Goal: Task Accomplishment & Management: Use online tool/utility

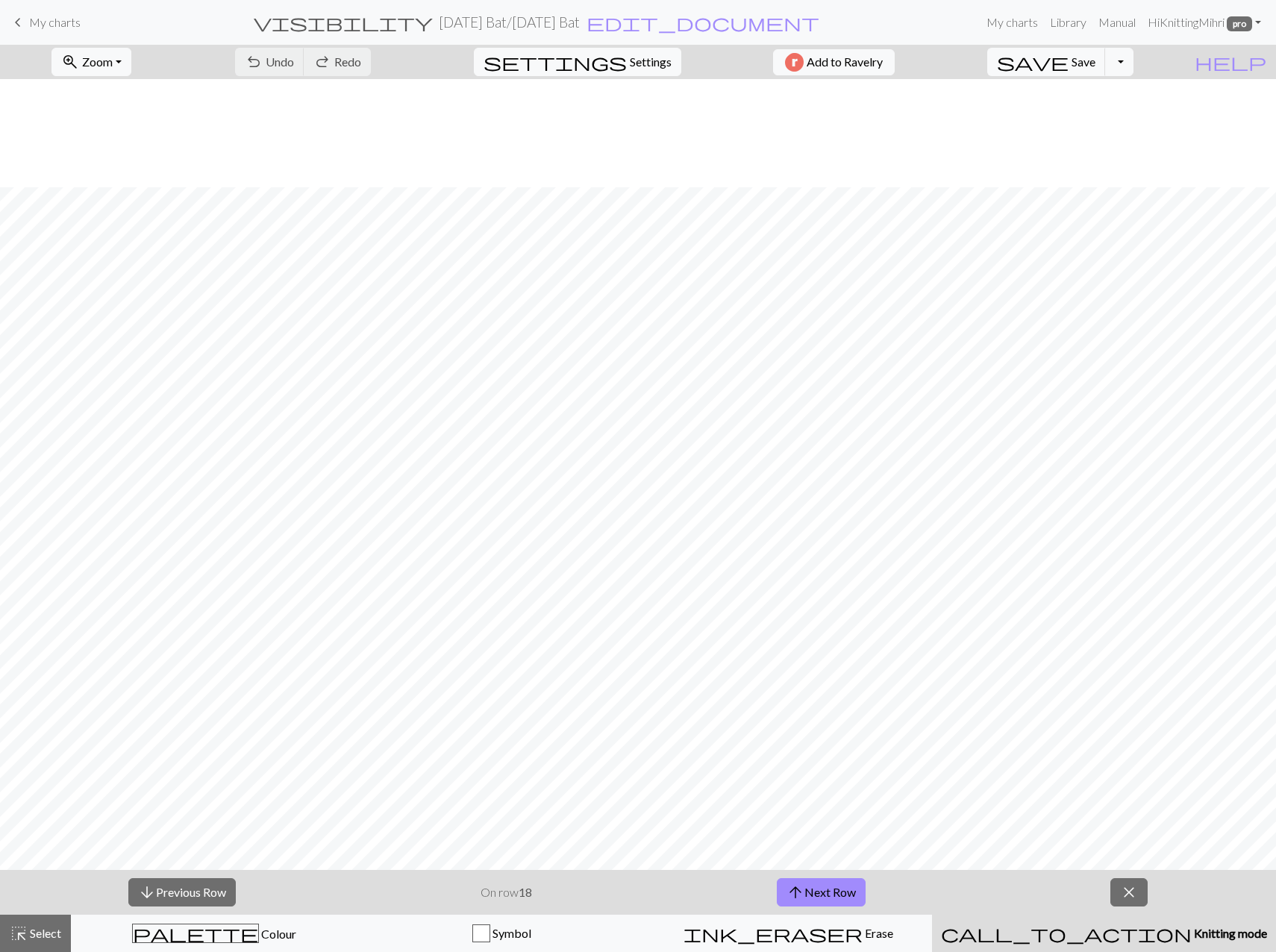
scroll to position [108, 0]
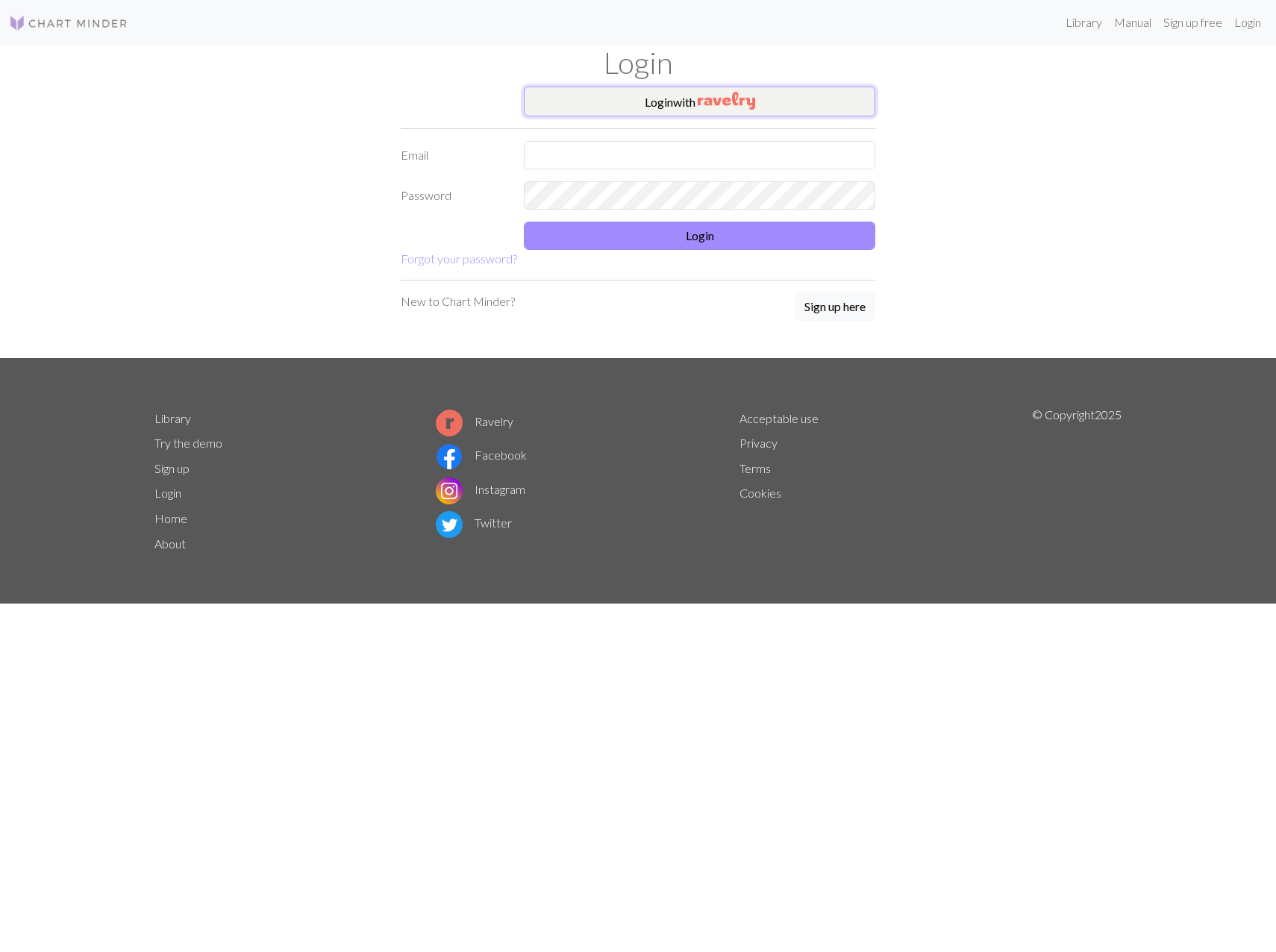
click at [731, 101] on img "button" at bounding box center [726, 101] width 57 height 18
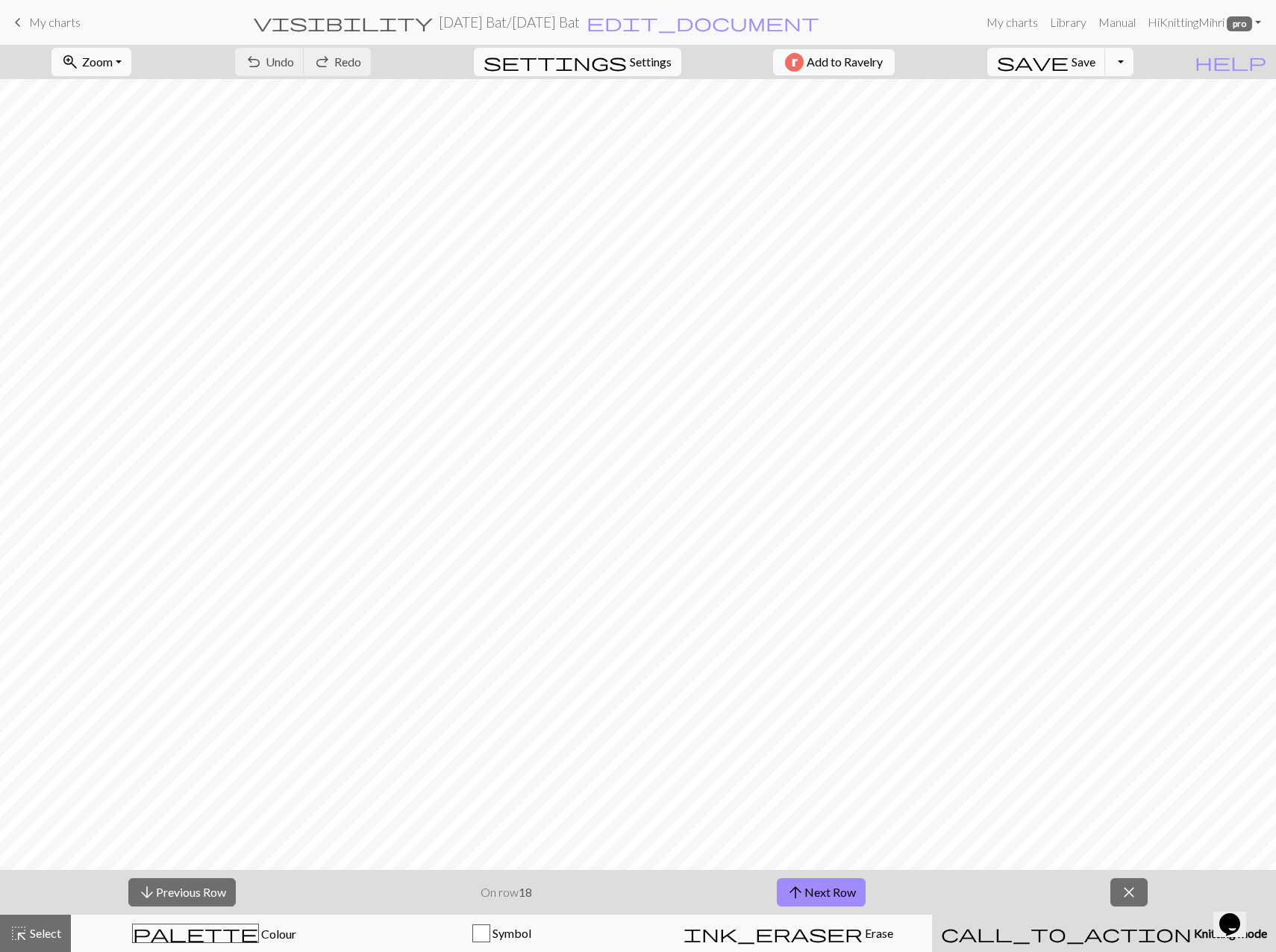
drag, startPoint x: 171, startPoint y: 898, endPoint x: 267, endPoint y: 868, distance: 100.6
click at [171, 898] on button "arrow_downward Previous Row" at bounding box center [182, 892] width 107 height 29
click at [1069, 59] on span "save" at bounding box center [1032, 62] width 71 height 21
click at [171, 882] on button "arrow_downward Previous Row" at bounding box center [182, 892] width 107 height 29
click at [1095, 59] on span "Save" at bounding box center [1084, 61] width 24 height 14
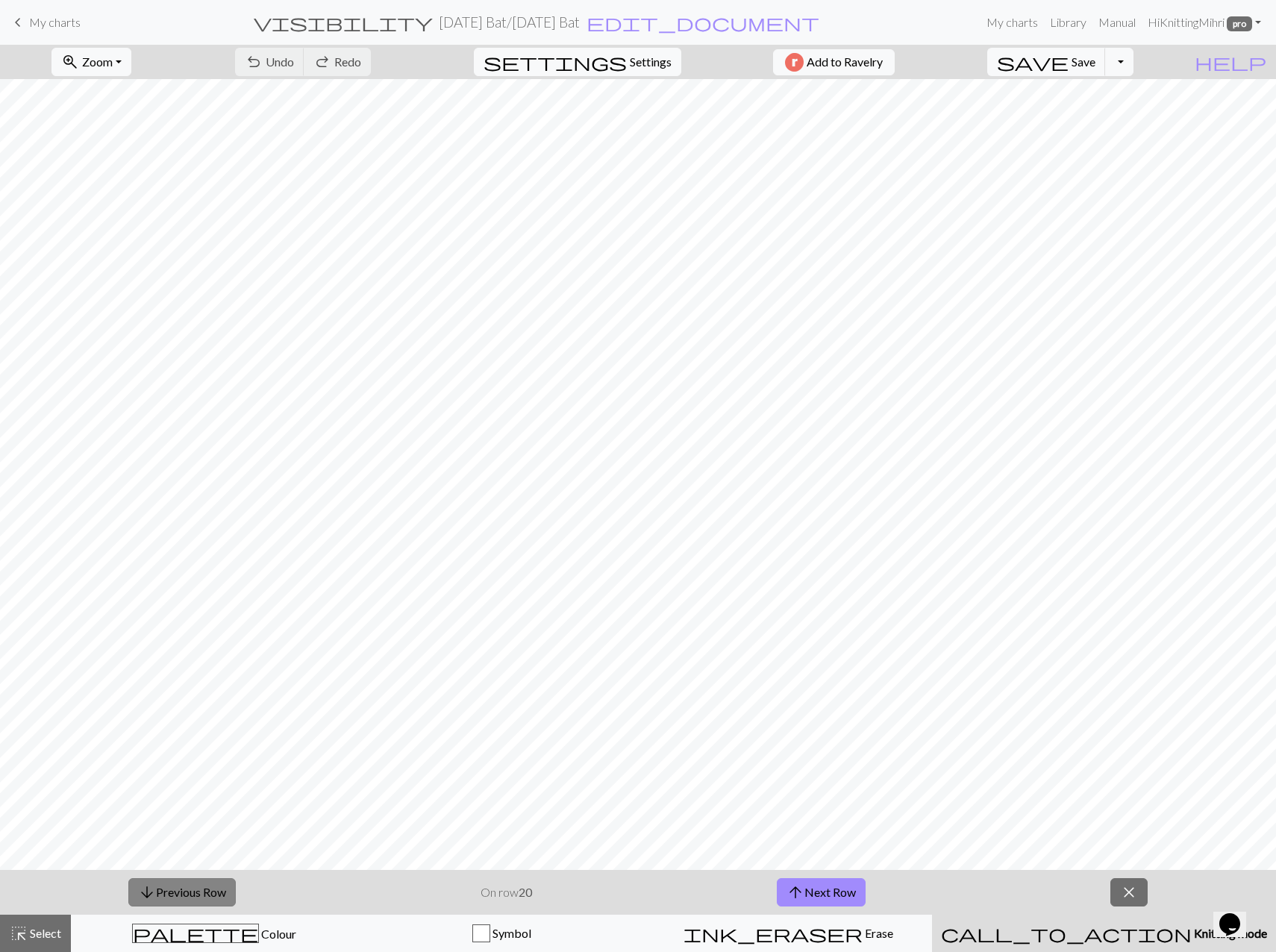
click at [195, 893] on button "arrow_downward Previous Row" at bounding box center [182, 892] width 107 height 29
click at [1095, 64] on span "Save" at bounding box center [1084, 61] width 24 height 14
drag, startPoint x: 168, startPoint y: 881, endPoint x: 161, endPoint y: 887, distance: 9.2
click at [168, 881] on button "arrow_downward Previous Row" at bounding box center [182, 892] width 107 height 29
click at [1099, 61] on button "save Save Save" at bounding box center [1046, 62] width 119 height 29
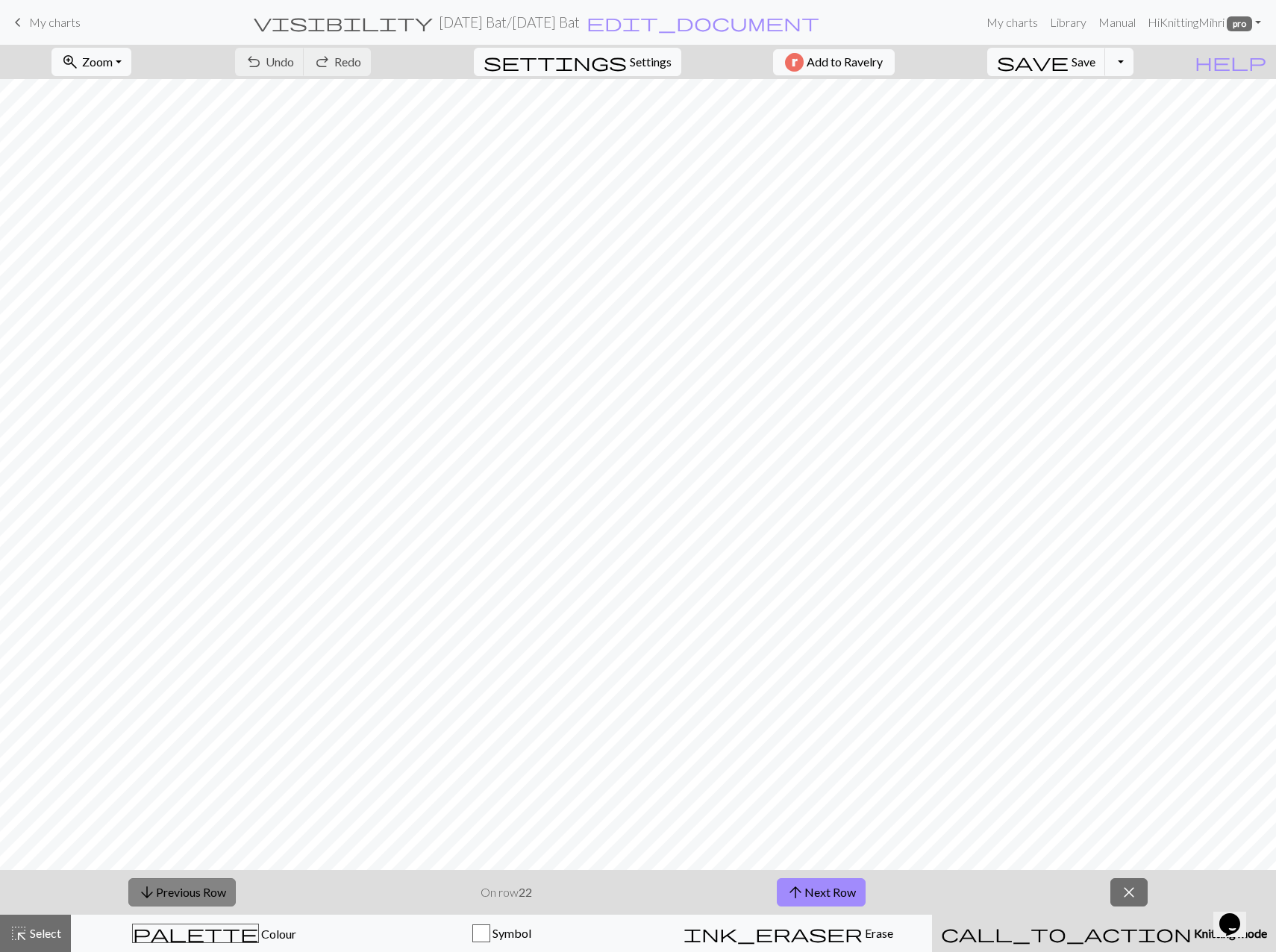
click at [158, 902] on button "arrow_downward Previous Row" at bounding box center [182, 892] width 107 height 29
click at [1069, 62] on span "save" at bounding box center [1032, 62] width 71 height 21
click at [213, 887] on button "arrow_downward Previous Row" at bounding box center [182, 892] width 107 height 29
click at [1069, 62] on span "save" at bounding box center [1032, 62] width 71 height 21
click at [225, 889] on button "arrow_downward Previous Row" at bounding box center [182, 892] width 107 height 29
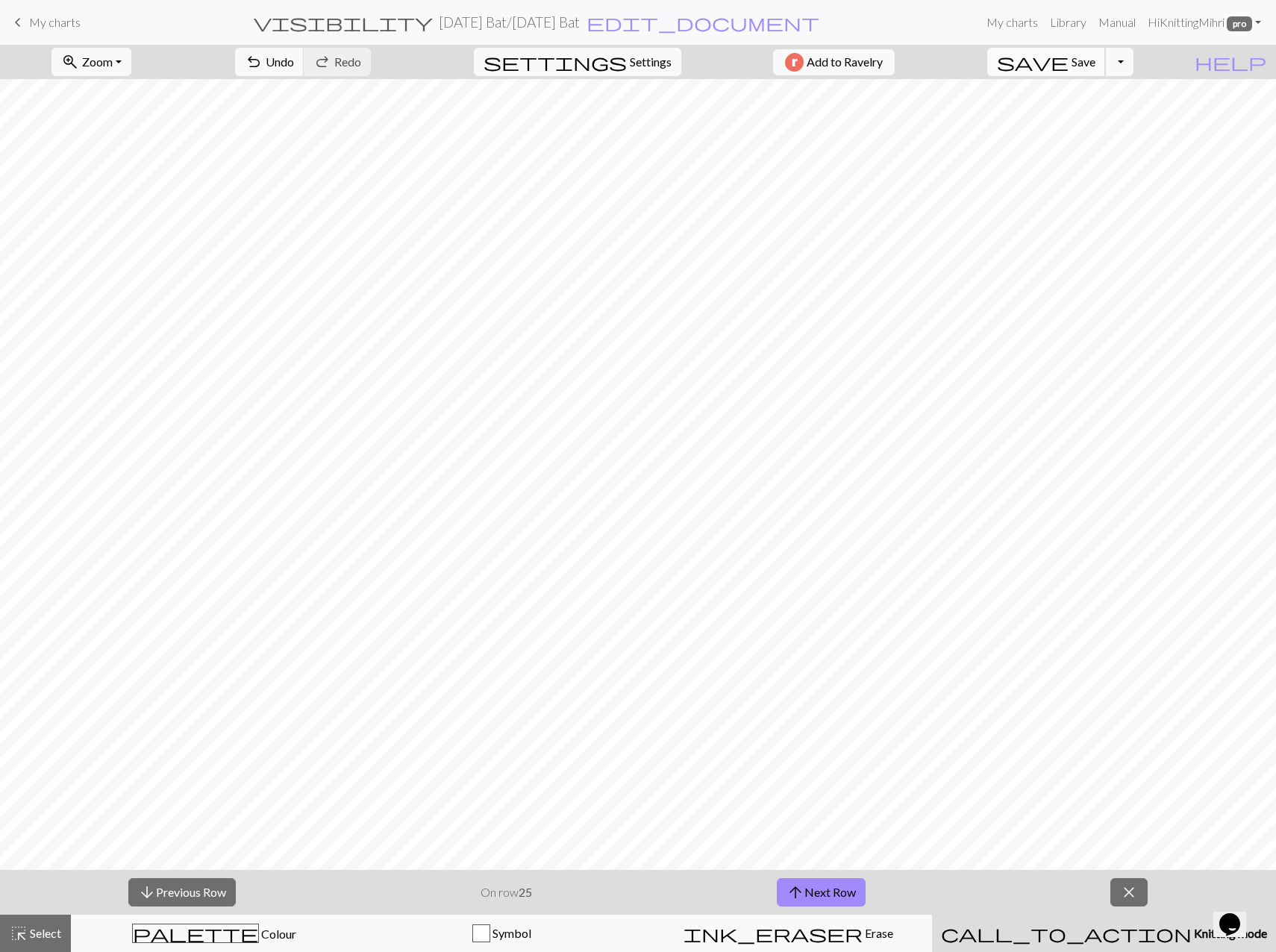
click at [1105, 69] on button "save Save Save" at bounding box center [1046, 62] width 119 height 29
click at [115, 76] on div "zoom_in Zoom Zoom Fit all Fit width Fit height 50% 100% 150% 200%" at bounding box center [92, 62] width 102 height 35
click at [113, 56] on span "Zoom" at bounding box center [97, 61] width 31 height 14
click at [96, 234] on button "150%" at bounding box center [110, 227] width 118 height 24
click at [105, 56] on span "Zoom" at bounding box center [97, 61] width 31 height 14
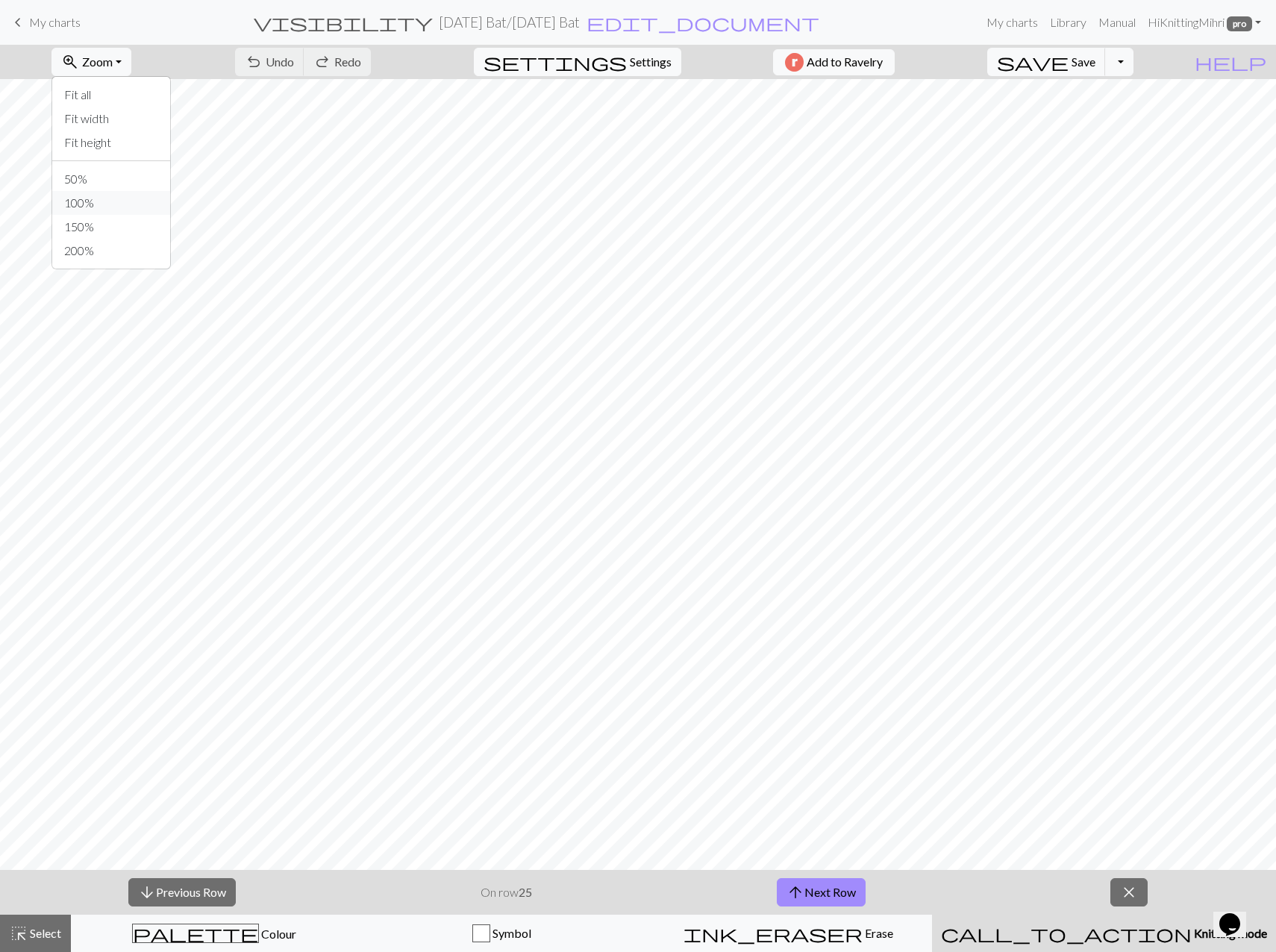
click at [114, 193] on button "100%" at bounding box center [110, 203] width 118 height 24
click at [219, 890] on button "arrow_downward Previous Row" at bounding box center [182, 892] width 107 height 29
click at [1099, 65] on button "save Save Save" at bounding box center [1046, 62] width 119 height 29
click at [200, 890] on button "arrow_downward Previous Row" at bounding box center [182, 892] width 107 height 29
click at [1069, 63] on span "save" at bounding box center [1032, 62] width 71 height 21
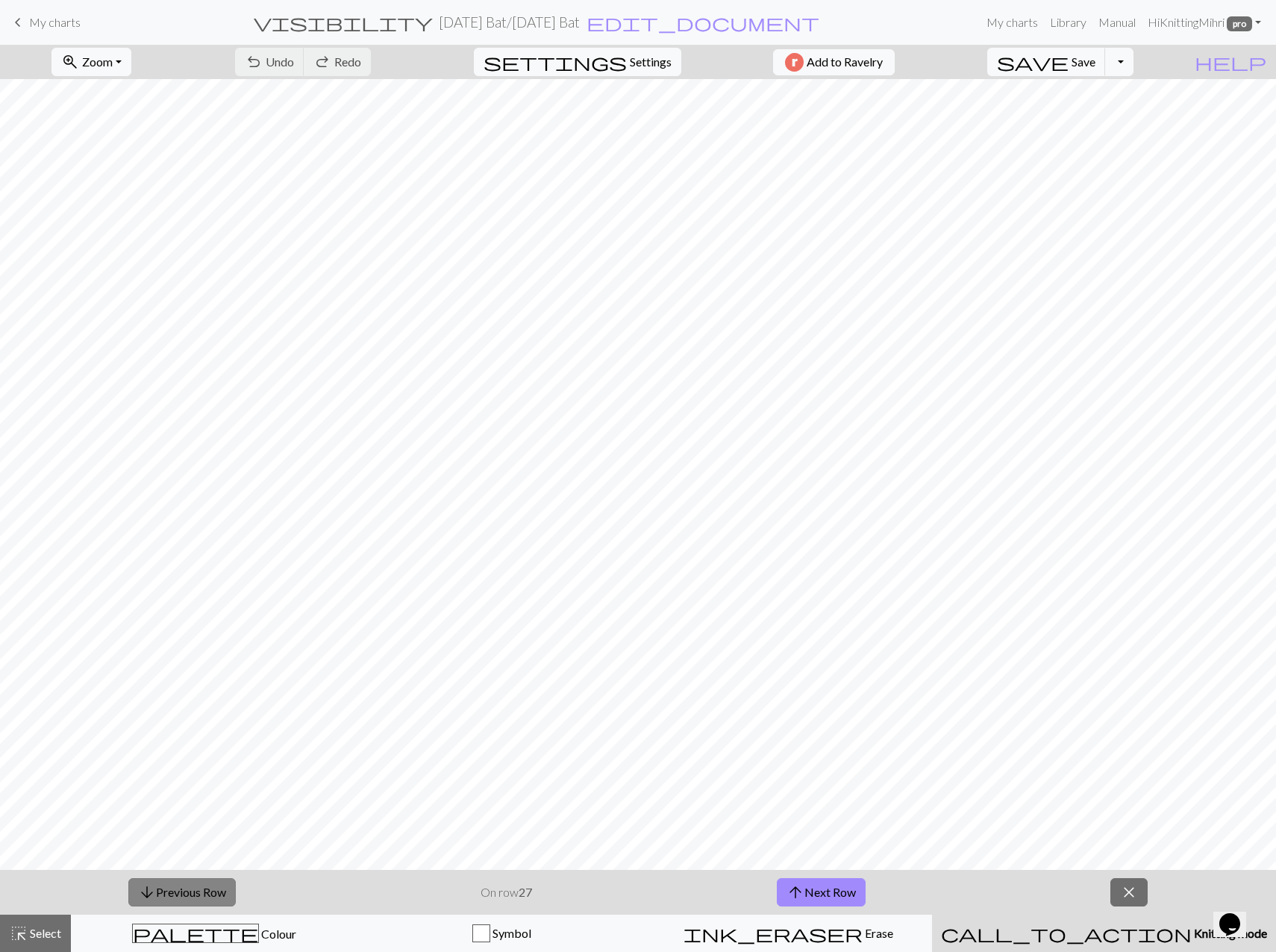
click at [202, 890] on button "arrow_downward Previous Row" at bounding box center [182, 892] width 107 height 29
click at [1095, 60] on span "Save" at bounding box center [1084, 61] width 24 height 14
click at [211, 886] on button "arrow_downward Previous Row" at bounding box center [182, 892] width 107 height 29
click at [1095, 62] on span "Save" at bounding box center [1084, 61] width 24 height 14
click at [180, 896] on button "arrow_downward Previous Row" at bounding box center [182, 892] width 107 height 29
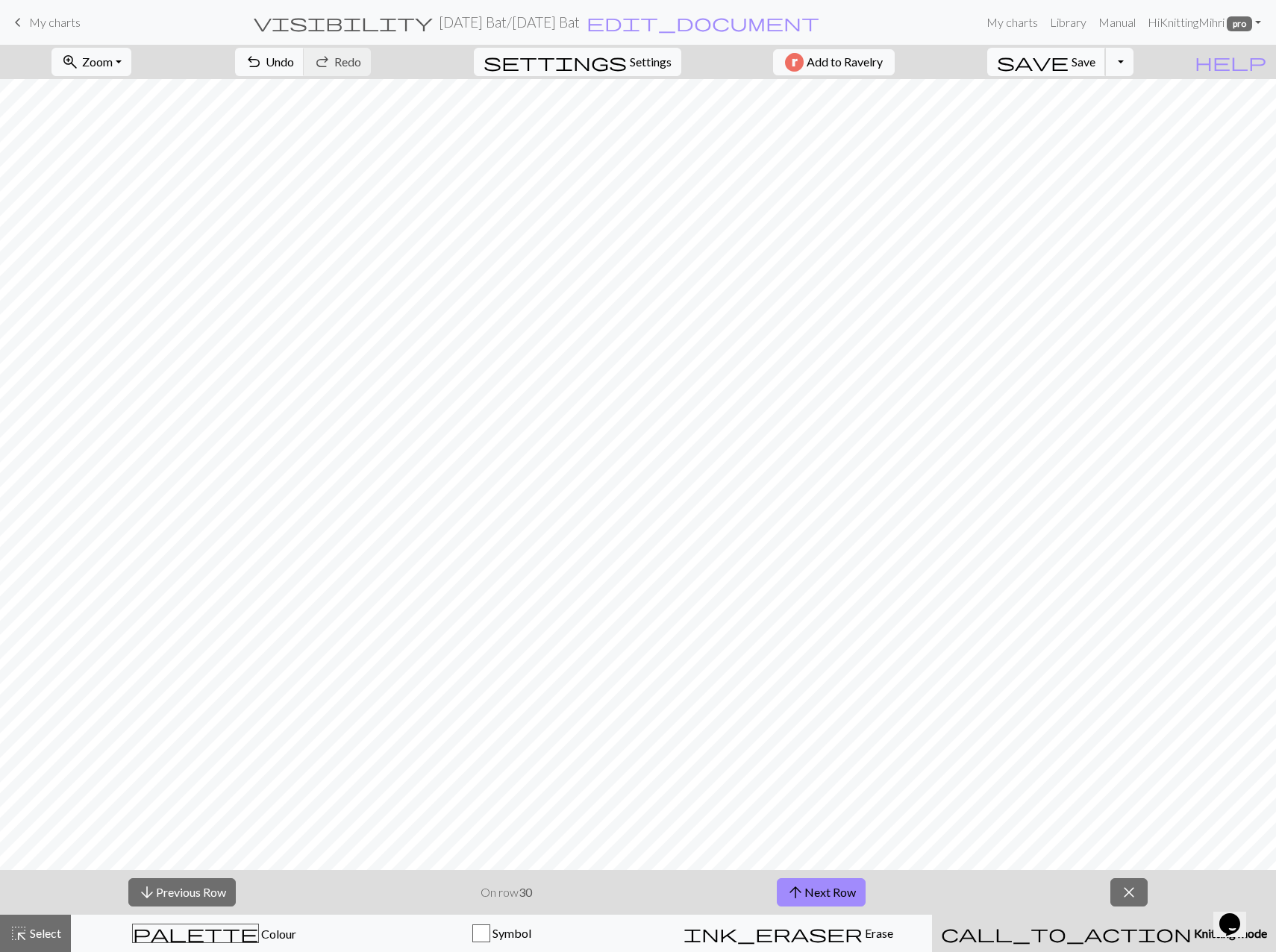
click at [1100, 56] on button "save Save Save" at bounding box center [1046, 62] width 119 height 29
click at [809, 889] on button "arrow_upward Next Row" at bounding box center [821, 892] width 89 height 29
click at [1095, 59] on span "Save" at bounding box center [1084, 61] width 24 height 14
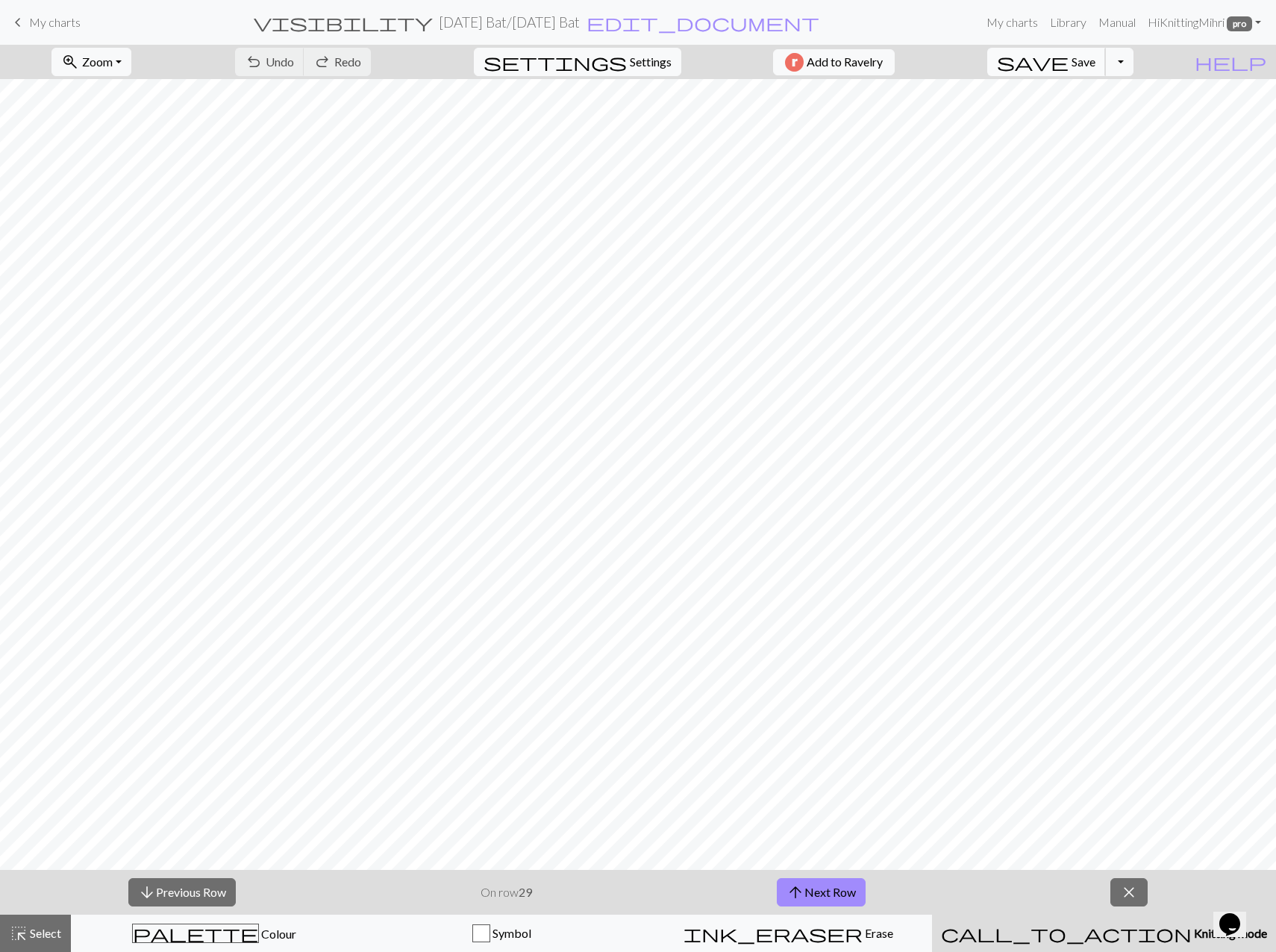
click at [1105, 74] on button "save Save Save" at bounding box center [1046, 62] width 119 height 29
